Goal: Task Accomplishment & Management: Use online tool/utility

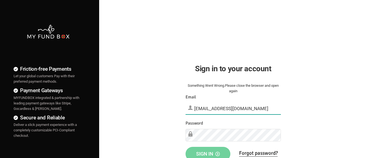
type input "[EMAIL_ADDRESS][DOMAIN_NAME]"
click at [208, 152] on span "Sign in" at bounding box center [208, 154] width 24 height 6
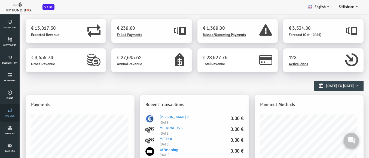
click at [10, 113] on link "Pay Link" at bounding box center [10, 112] width 16 height 17
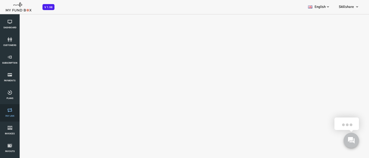
select select "100"
